Goal: Task Accomplishment & Management: Complete application form

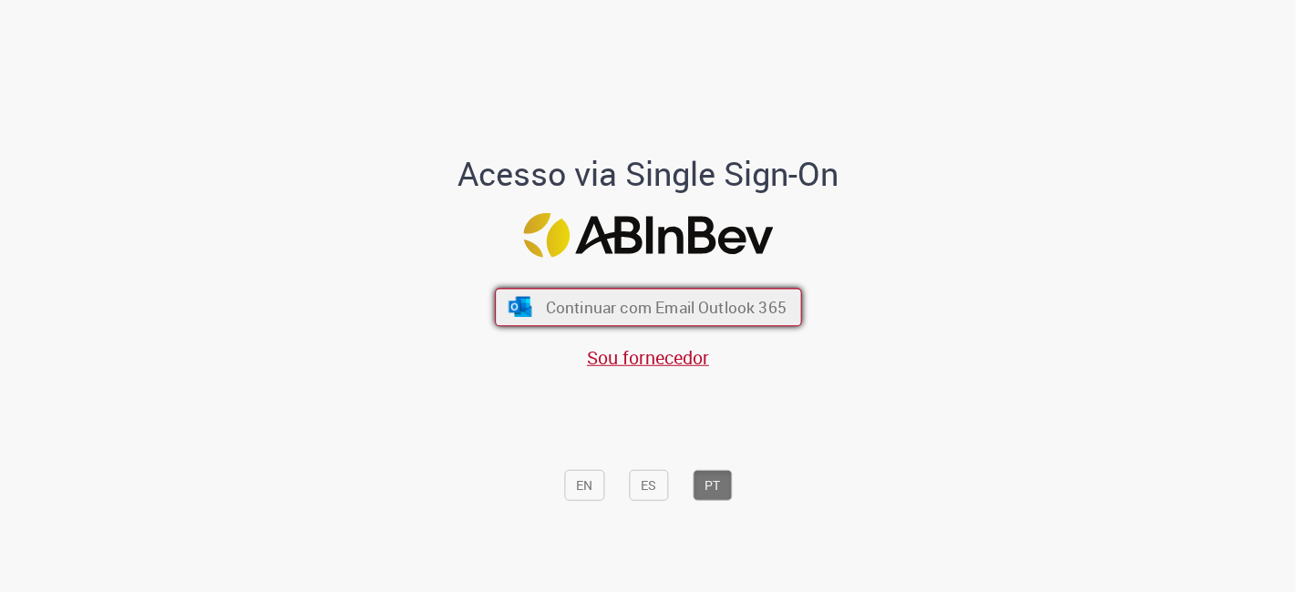
click at [715, 302] on span "Continuar com Email Outlook 365" at bounding box center [665, 307] width 241 height 21
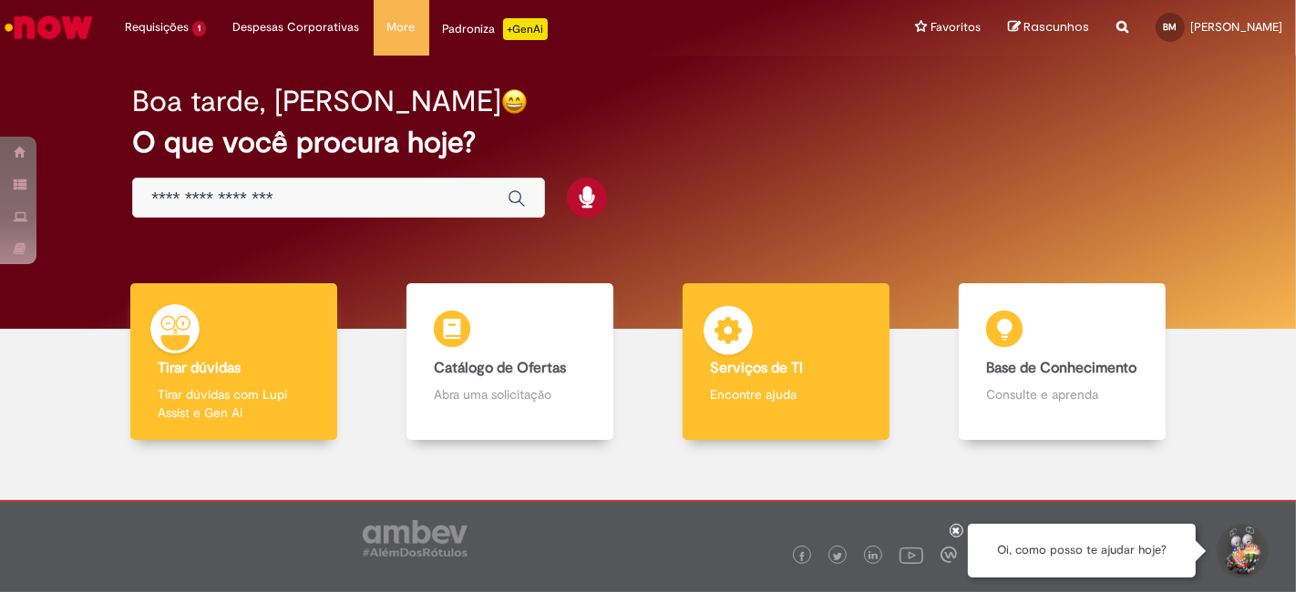
click at [810, 374] on h4 "Serviços de TI" at bounding box center [786, 369] width 153 height 16
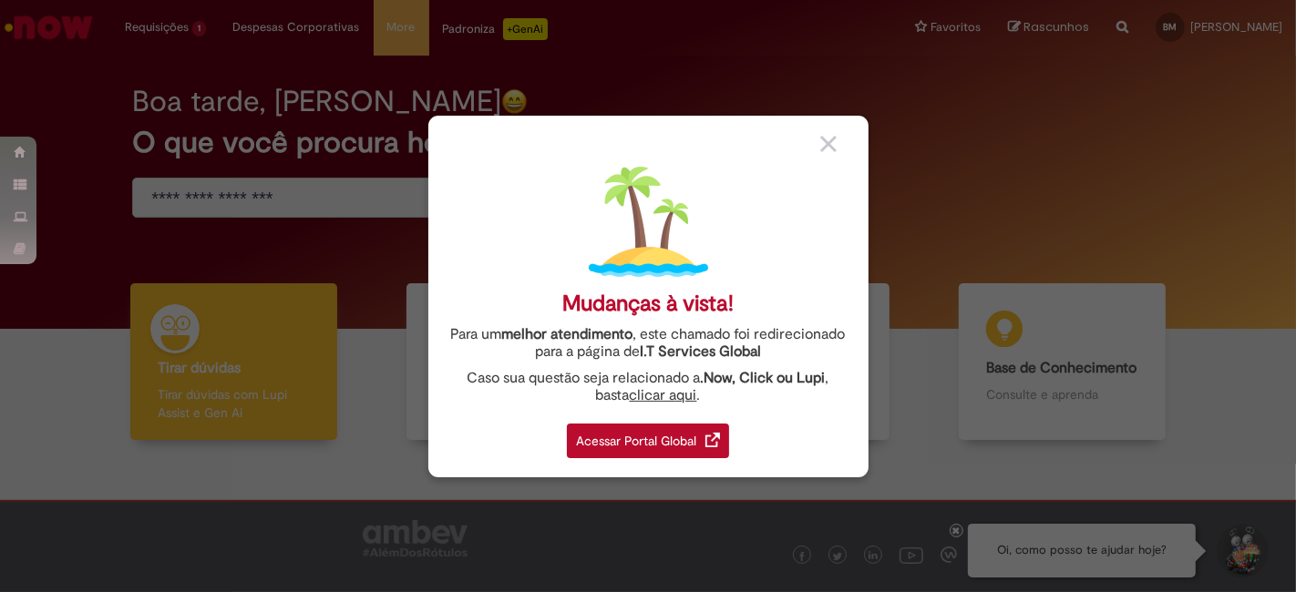
click at [681, 448] on div "Acessar Portal Global" at bounding box center [648, 441] width 162 height 35
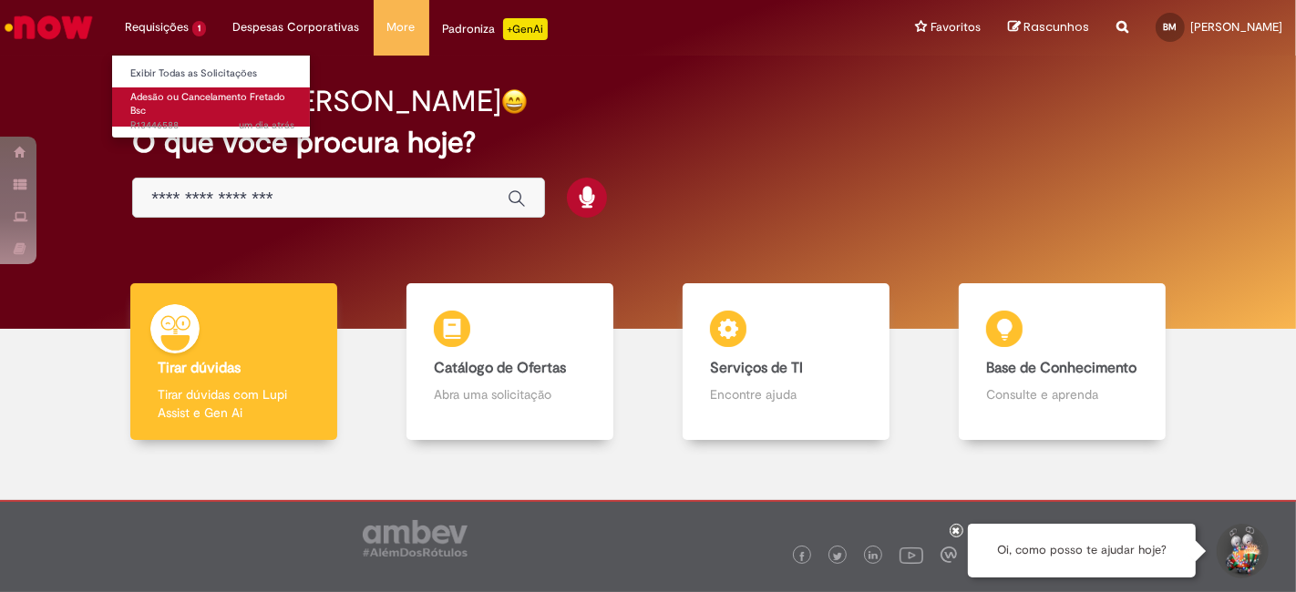
click at [184, 100] on span "Adesão ou Cancelamento Fretado Bsc" at bounding box center [207, 104] width 155 height 28
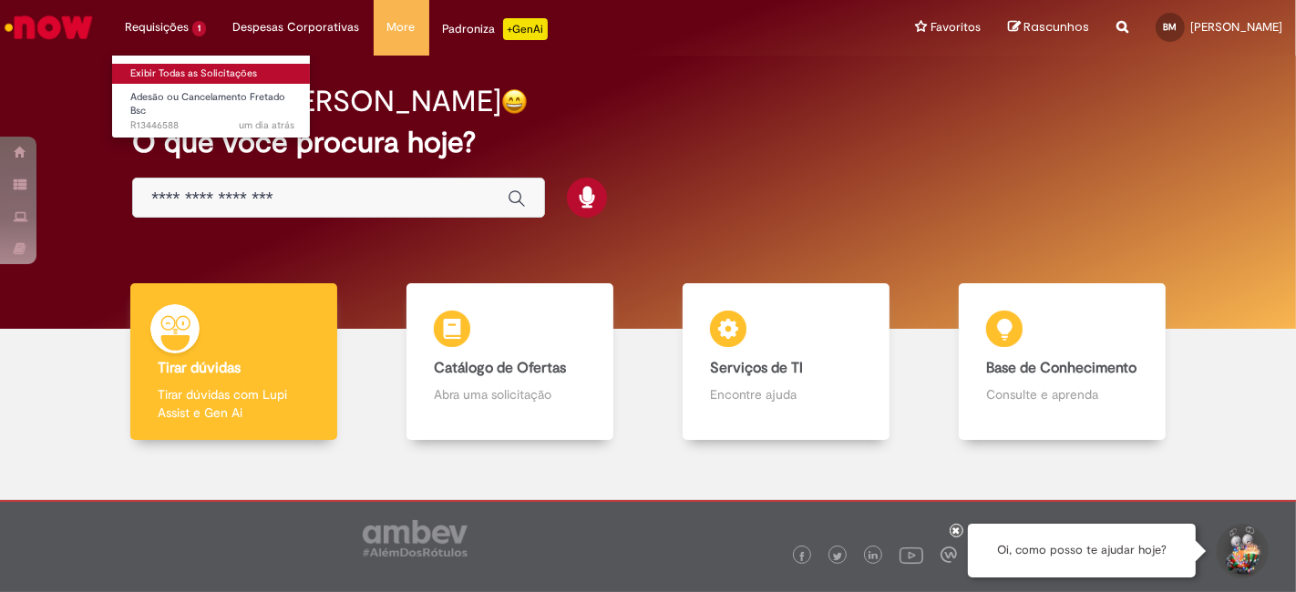
drag, startPoint x: 267, startPoint y: 75, endPoint x: 268, endPoint y: 85, distance: 10.1
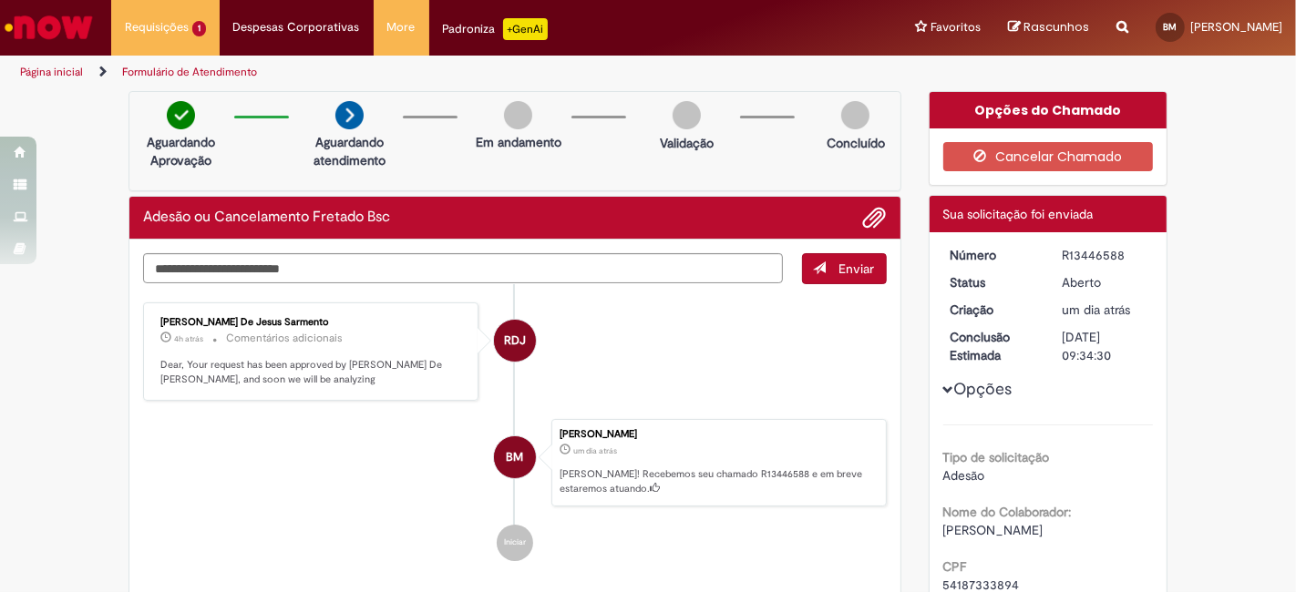
drag, startPoint x: 268, startPoint y: 85, endPoint x: 179, endPoint y: 462, distance: 387.4
click at [179, 462] on li "BM Bruno Marinho um dia atrás um dia atrás Ola! Recebemos seu chamado R13446588…" at bounding box center [514, 462] width 743 height 87
click at [302, 254] on textarea "Digite sua mensagem aqui..." at bounding box center [463, 268] width 640 height 30
type textarea "**********"
